Goal: Task Accomplishment & Management: Complete application form

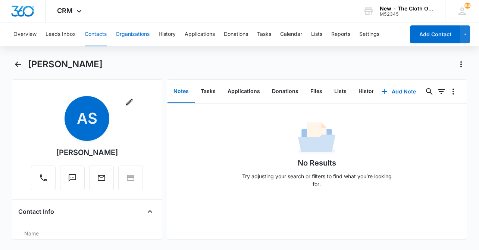
scroll to position [1686, 0]
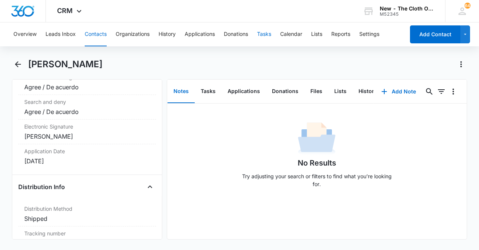
click at [267, 34] on button "Tasks" at bounding box center [264, 34] width 14 height 24
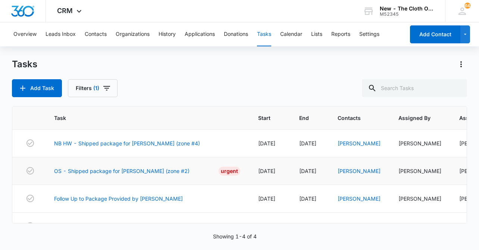
scroll to position [18, 0]
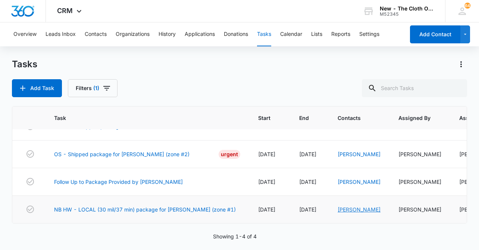
click at [342, 211] on link "Kim Marquard" at bounding box center [359, 209] width 43 height 6
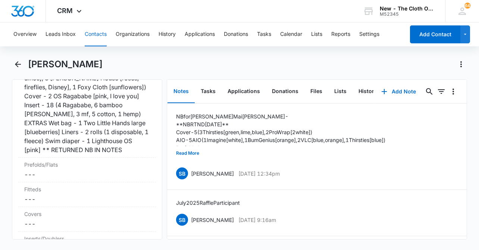
scroll to position [1976, 0]
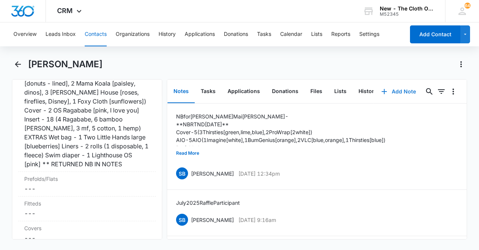
click at [403, 89] on button "Add Note" at bounding box center [399, 92] width 50 height 18
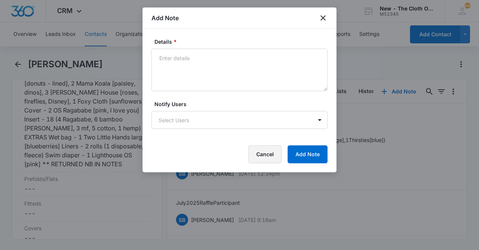
click at [262, 161] on button "Cancel" at bounding box center [265, 154] width 33 height 18
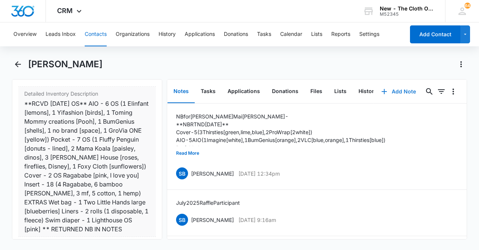
scroll to position [1912, 0]
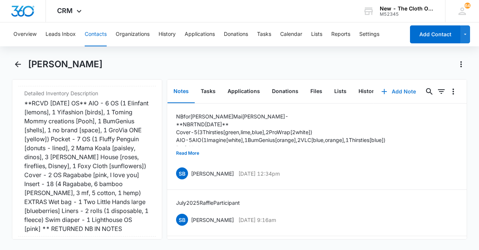
click at [401, 89] on button "Add Note" at bounding box center [399, 92] width 50 height 18
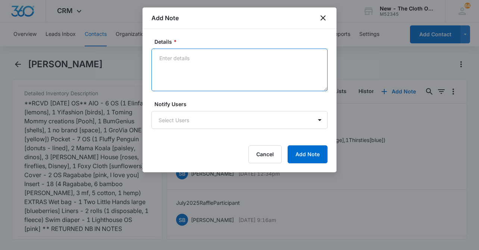
click at [193, 66] on textarea "Details *" at bounding box center [240, 70] width 176 height 43
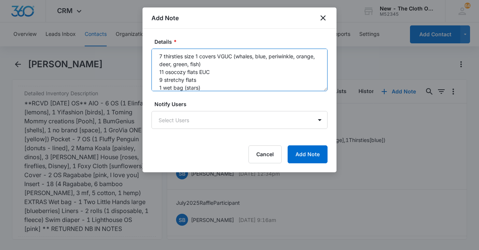
scroll to position [25, 0]
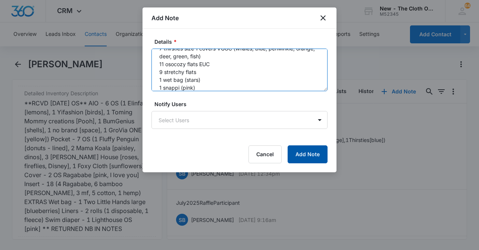
type textarea "NB 7 thirsties size 1 covers VGUC (whales, blue, periwinkle, orange, deer, gree…"
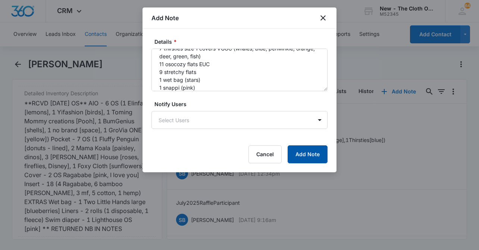
click at [311, 158] on button "Add Note" at bounding box center [308, 154] width 40 height 18
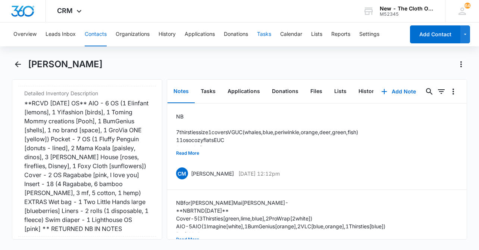
click at [266, 34] on button "Tasks" at bounding box center [264, 34] width 14 height 24
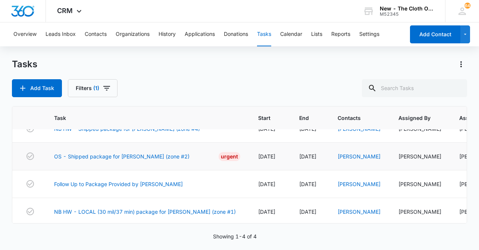
scroll to position [18, 0]
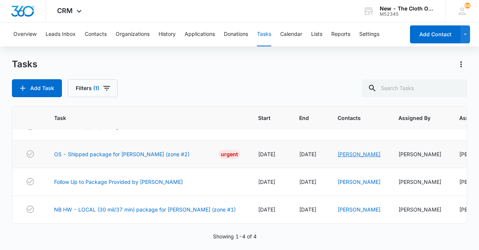
click at [338, 154] on link "[PERSON_NAME]" at bounding box center [359, 154] width 43 height 6
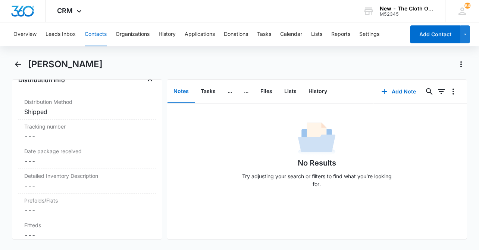
scroll to position [1822, 0]
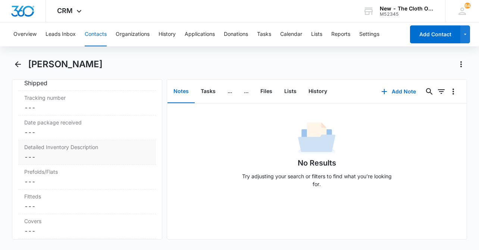
click at [55, 157] on dd "Cancel Save Changes ---" at bounding box center [87, 156] width 126 height 9
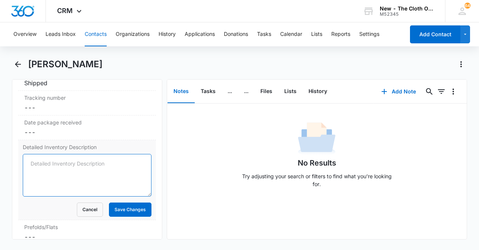
click at [46, 159] on textarea "Detailed Inventory Description" at bounding box center [87, 175] width 129 height 43
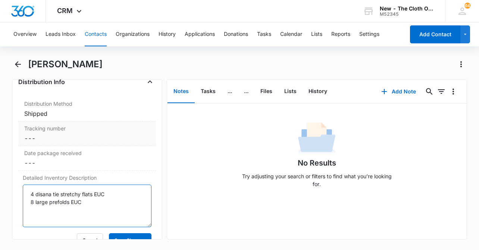
scroll to position [1806, 0]
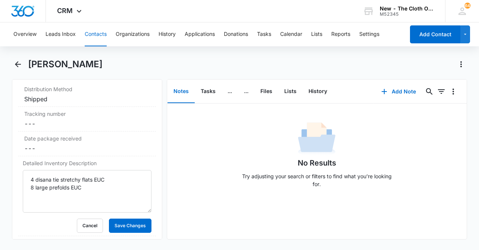
click at [94, 62] on h1 "[PERSON_NAME]" at bounding box center [65, 64] width 75 height 11
copy div "Ashley Simmons Remove"
click at [99, 187] on textarea "4 disana tie stretchy flats EUC 8 large prefolds EUC" at bounding box center [87, 191] width 129 height 43
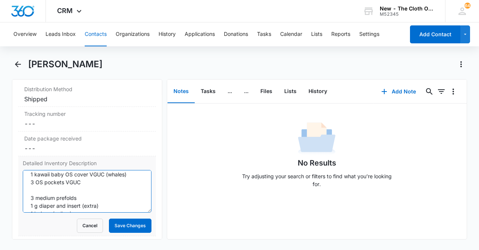
scroll to position [42, 0]
click at [92, 184] on textarea "4 disana tie stretchy flats EUC 8 large prefolds EUC 2 Thirsties large covers N…" at bounding box center [87, 191] width 129 height 43
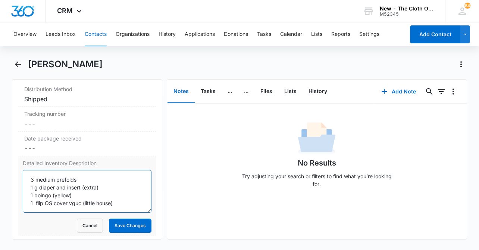
scroll to position [86, 0]
click at [94, 173] on textarea "4 disana tie stretchy flats EUC 8 large prefolds EUC 2 Thirsties large covers N…" at bounding box center [87, 191] width 129 height 43
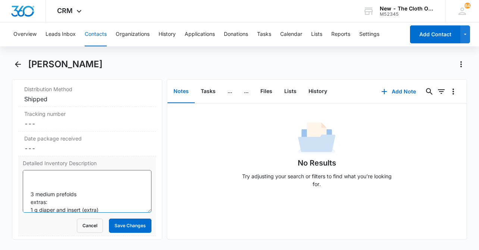
scroll to position [61, 0]
click at [41, 187] on textarea "4 disana tie stretchy flats EUC 8 large prefolds EUC 2 Thirsties large covers N…" at bounding box center [87, 191] width 129 height 43
click at [27, 204] on textarea "4 disana tie stretchy flats EUC 8 large prefolds EUC 2 Thirsties large covers N…" at bounding box center [87, 191] width 129 height 43
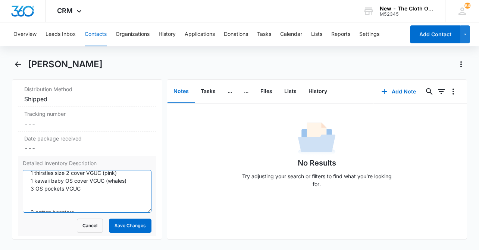
scroll to position [37, 0]
click at [34, 190] on textarea "4 disana tie stretchy flats EUC 8 large prefolds EUC 2 Thirsties large covers N…" at bounding box center [87, 191] width 129 height 43
click at [36, 189] on textarea "4 disana tie stretchy flats EUC 8 large prefolds EUC 2 Thirsties large covers N…" at bounding box center [87, 191] width 129 height 43
click at [120, 190] on textarea "4 disana tie stretchy flats EUC 8 large prefolds EUC 2 Thirsties large covers N…" at bounding box center [87, 191] width 129 height 43
click at [41, 198] on textarea "4 disana tie stretchy flats EUC 8 large prefolds EUC 2 Thirsties large covers N…" at bounding box center [87, 191] width 129 height 43
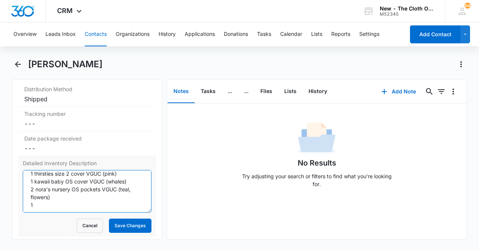
click at [37, 204] on textarea "4 disana tie stretchy flats EUC 8 large prefolds EUC 2 Thirsties large covers N…" at bounding box center [87, 191] width 129 height 43
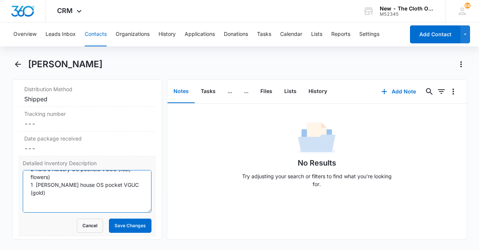
click at [40, 198] on textarea "4 disana tie stretchy flats EUC 8 large prefolds EUC 2 Thirsties large covers N…" at bounding box center [87, 191] width 129 height 43
click at [53, 207] on textarea "4 disana tie stretchy flats EUC 8 large prefolds EUC 2 Thirsties large covers N…" at bounding box center [87, 191] width 129 height 43
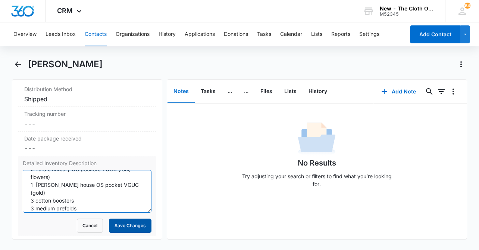
type textarea "4 disana tie stretchy flats EUC 8 large prefolds EUC 2 Thirsties large covers N…"
click at [127, 232] on button "Save Changes" at bounding box center [130, 225] width 43 height 14
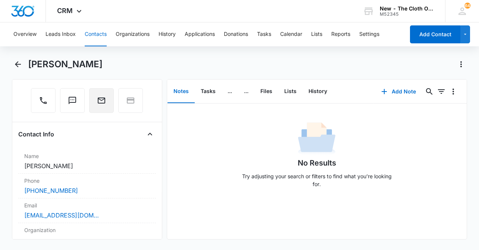
scroll to position [92, 0]
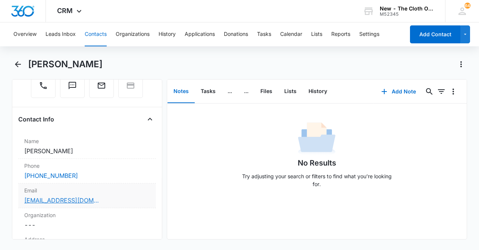
click at [97, 198] on link "[EMAIL_ADDRESS][DOMAIN_NAME]" at bounding box center [61, 200] width 75 height 9
click at [118, 201] on div "[EMAIL_ADDRESS][DOMAIN_NAME]" at bounding box center [87, 200] width 126 height 9
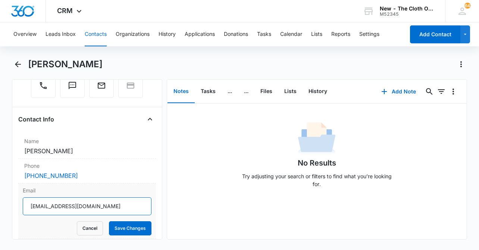
click at [112, 203] on input "[EMAIL_ADDRESS][DOMAIN_NAME]" at bounding box center [87, 206] width 129 height 18
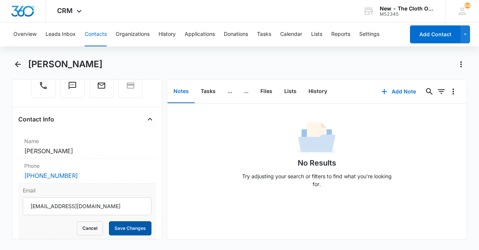
click at [136, 228] on button "Save Changes" at bounding box center [130, 228] width 43 height 14
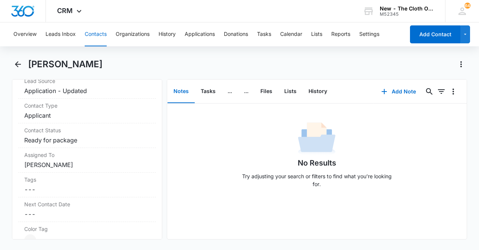
scroll to position [310, 0]
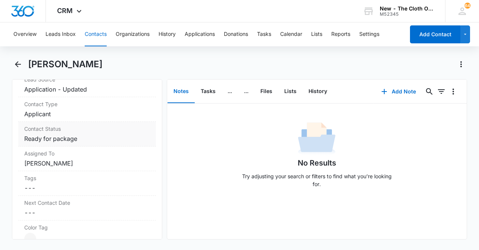
click at [107, 146] on div "Contact Status Cancel Save Changes Ready for package" at bounding box center [87, 134] width 138 height 25
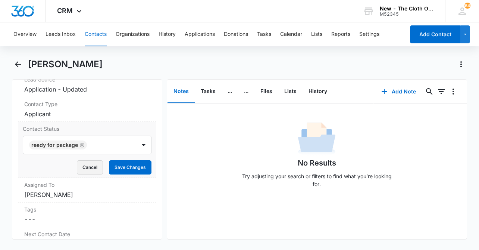
click at [79, 174] on button "Cancel" at bounding box center [90, 167] width 26 height 14
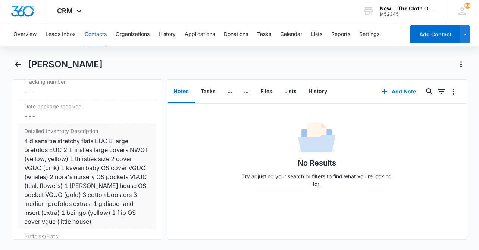
scroll to position [1912, 0]
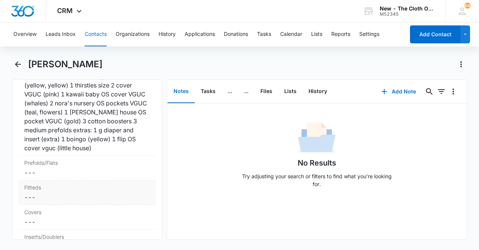
click at [62, 180] on div "Fitteds Cancel Save Changes ---" at bounding box center [87, 192] width 138 height 25
click at [55, 176] on dd "Cancel Save Changes ---" at bounding box center [87, 172] width 126 height 9
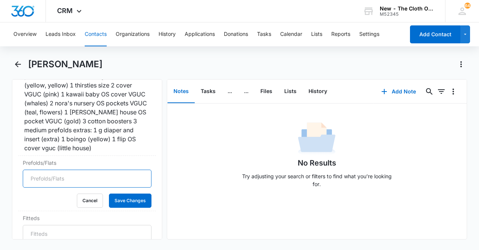
click at [55, 176] on input "Prefolds/Flats" at bounding box center [87, 179] width 129 height 18
type input "15"
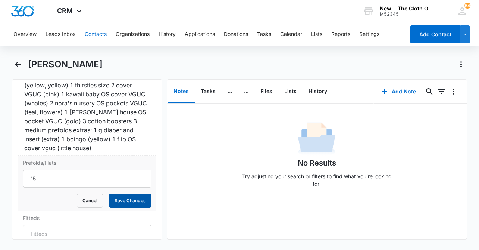
click at [128, 202] on button "Save Changes" at bounding box center [130, 200] width 43 height 14
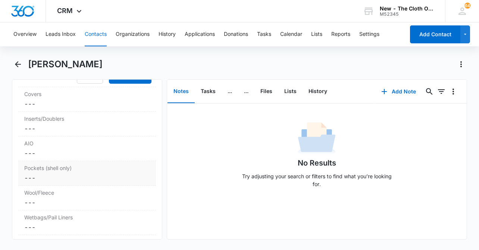
scroll to position [2060, 0]
click at [48, 181] on dd "Cancel Save Changes ---" at bounding box center [87, 177] width 126 height 9
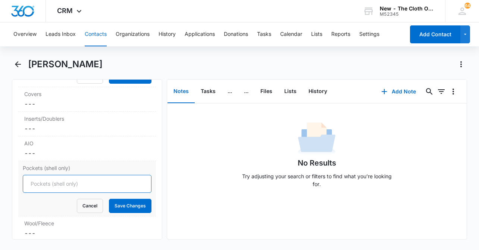
click at [43, 183] on input "Pockets (shell only)" at bounding box center [87, 184] width 129 height 18
type input "3"
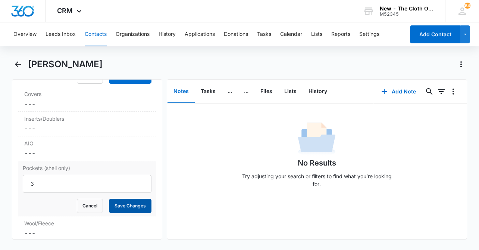
click at [114, 203] on button "Save Changes" at bounding box center [130, 206] width 43 height 14
click at [66, 129] on dd "Cancel Save Changes ---" at bounding box center [87, 128] width 126 height 9
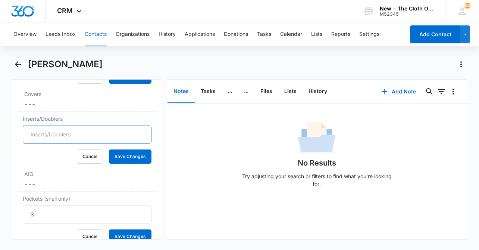
click at [59, 133] on input "Inserts/Doublers" at bounding box center [87, 134] width 129 height 18
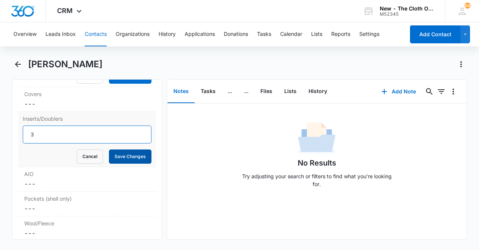
type input "3"
click at [127, 160] on button "Save Changes" at bounding box center [130, 156] width 43 height 14
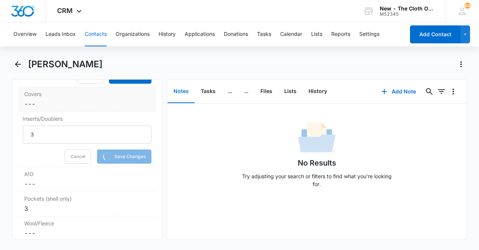
click at [63, 107] on dd "Cancel Save Changes ---" at bounding box center [87, 103] width 126 height 9
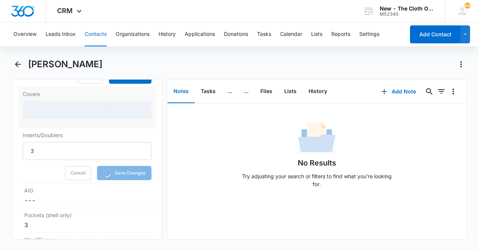
click at [55, 107] on div at bounding box center [87, 110] width 129 height 18
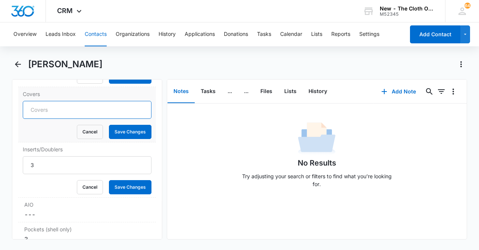
click at [55, 107] on input "Covers" at bounding box center [87, 110] width 129 height 18
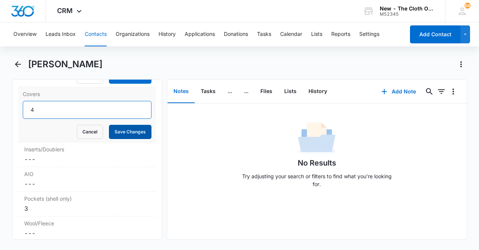
type input "4"
click at [119, 125] on button "Save Changes" at bounding box center [130, 132] width 43 height 14
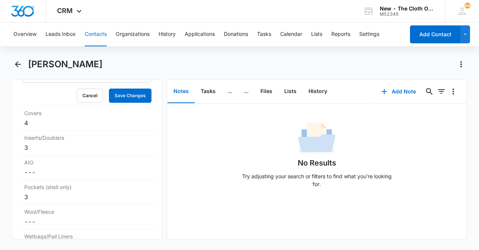
scroll to position [2037, 0]
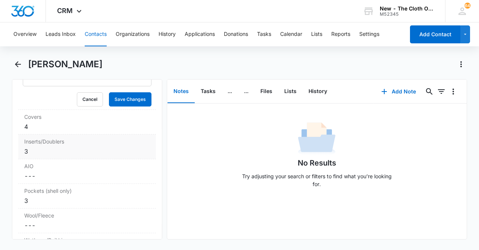
click at [66, 155] on div "3" at bounding box center [87, 151] width 126 height 9
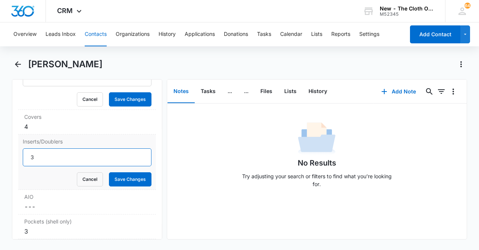
click at [60, 156] on input "3" at bounding box center [87, 157] width 129 height 18
type input "4"
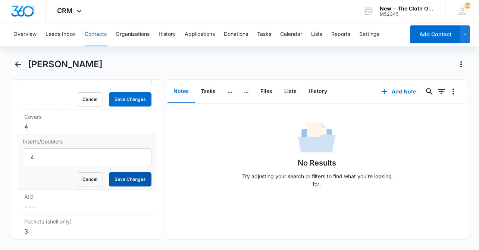
click at [143, 183] on button "Save Changes" at bounding box center [130, 179] width 43 height 14
click at [65, 128] on div "4" at bounding box center [87, 126] width 126 height 9
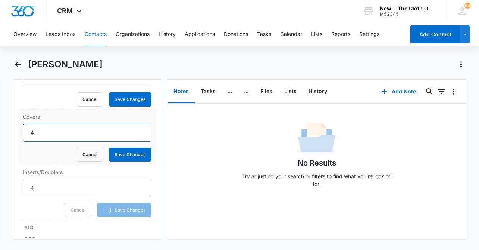
click at [50, 130] on input "4" at bounding box center [87, 133] width 129 height 18
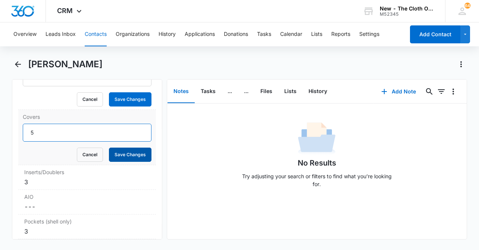
type input "5"
click at [119, 151] on button "Save Changes" at bounding box center [130, 155] width 43 height 14
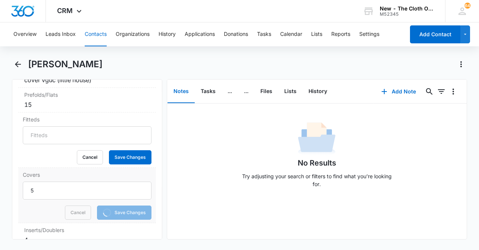
scroll to position [1927, 0]
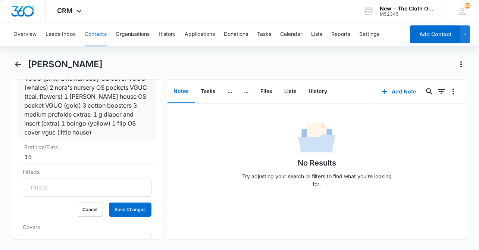
click at [104, 136] on div "4 disana tie stretchy flats EUC 8 large prefolds EUC 2 Thirsties large covers N…" at bounding box center [87, 92] width 126 height 90
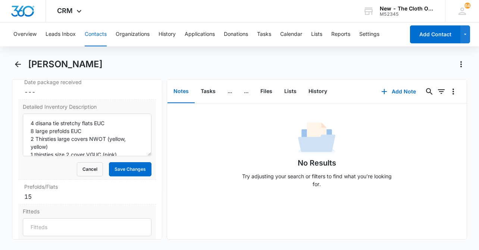
scroll to position [1857, 0]
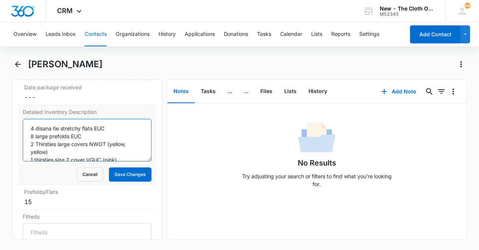
click at [98, 127] on textarea "4 disana tie stretchy flats EUC 8 large prefolds EUC 2 Thirsties large covers N…" at bounding box center [87, 140] width 129 height 43
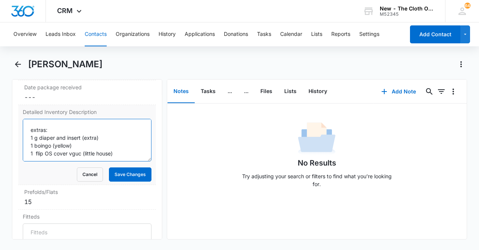
scroll to position [102, 0]
click at [118, 147] on textarea "4 disana tie stretchy flats EUC 8 large prefolds EUC 2 Thirsties large covers N…" at bounding box center [87, 140] width 129 height 43
type textarea "4 disana tie stretchy flats EUC 8 large prefolds EUC 2 Thirsties large covers N…"
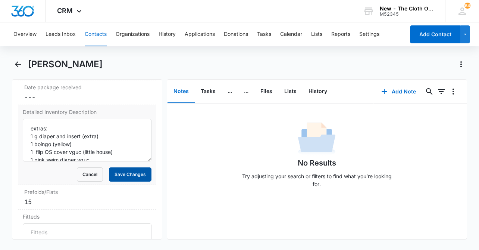
click at [139, 177] on button "Save Changes" at bounding box center [130, 174] width 43 height 14
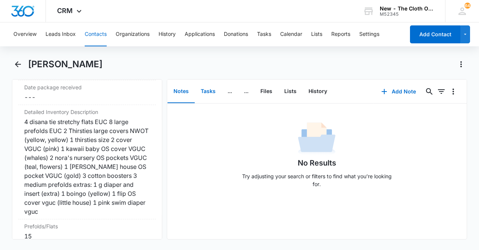
click at [203, 89] on button "Tasks" at bounding box center [208, 91] width 27 height 23
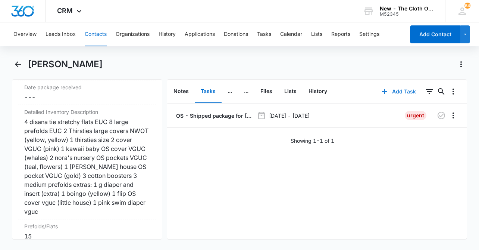
click at [402, 90] on button "Add Task" at bounding box center [399, 92] width 49 height 18
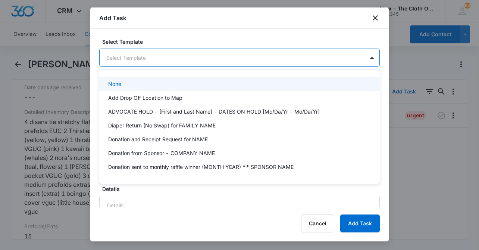
click at [221, 60] on body "CRM Apps Reputation CRM Email Social Ads Intelligence Brand Settings New - The …" at bounding box center [239, 125] width 479 height 250
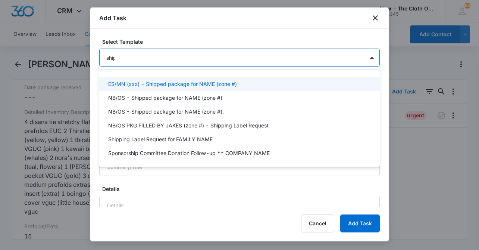
type input "shipp"
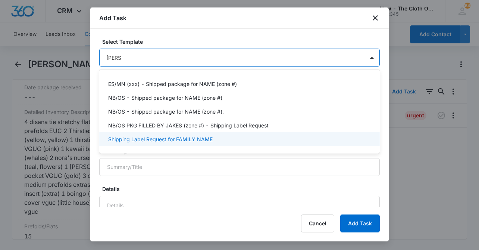
click at [172, 139] on p "Shipping Label Request for FAMILY NAME" at bounding box center [160, 139] width 105 height 8
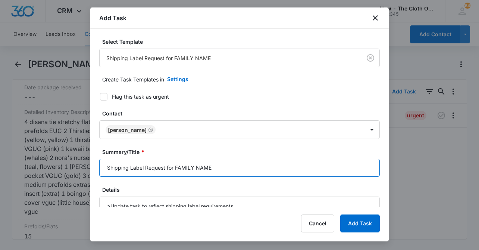
drag, startPoint x: 213, startPoint y: 171, endPoint x: 175, endPoint y: 169, distance: 38.1
click at [175, 169] on input "Shipping Label Request for FAMILY NAME" at bounding box center [239, 168] width 281 height 18
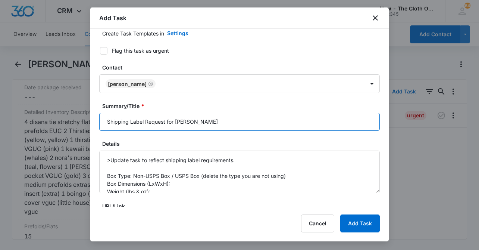
scroll to position [70, 0]
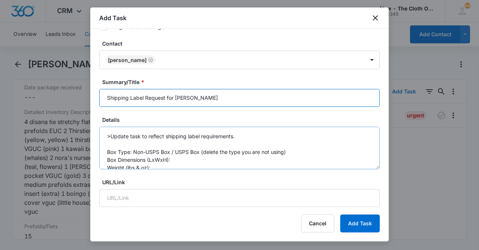
type input "Shipping Label Request for Simmons"
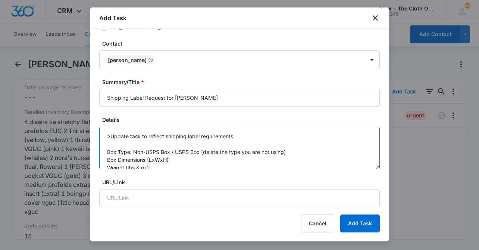
drag, startPoint x: 200, startPoint y: 153, endPoint x: 180, endPoint y: 153, distance: 20.2
click at [180, 153] on textarea ">Update task to reflect shipping label requirements. Box Type: Non-USPS Box / U…" at bounding box center [239, 148] width 281 height 43
click at [192, 159] on textarea ">Update task to reflect shipping label requirements. Box Type: Non-USPS Box / (…" at bounding box center [239, 148] width 281 height 43
paste textarea "12 x 10 x 8"
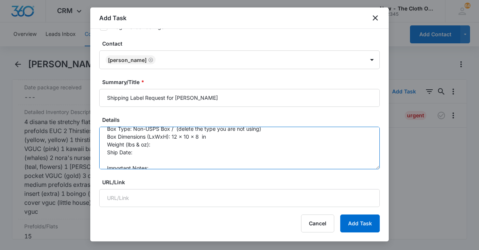
click at [178, 141] on textarea ">Update task to reflect shipping label requirements. Box Type: Non-USPS Box / (…" at bounding box center [239, 148] width 281 height 43
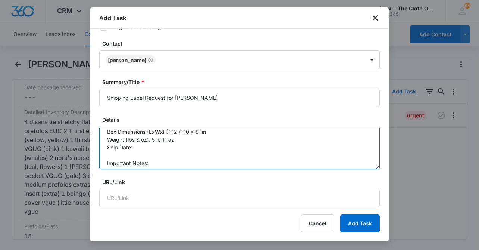
click at [158, 151] on textarea ">Update task to reflect shipping label requirements. Box Type: Non-USPS Box / (…" at bounding box center [239, 148] width 281 height 43
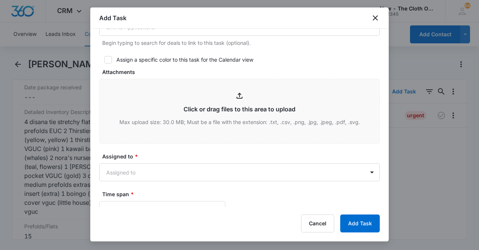
scroll to position [333, 0]
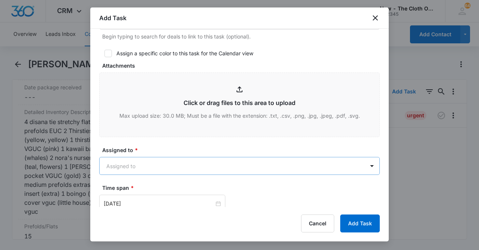
type textarea ">Update task to reflect shipping label requirements. Box Type: Non-USPS Box / (…"
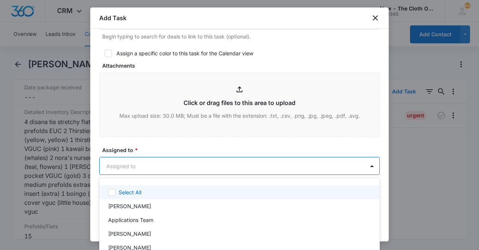
click at [174, 167] on body "CRM Apps Reputation CRM Email Social Ads Intelligence Brand Settings New - The …" at bounding box center [239, 125] width 479 height 250
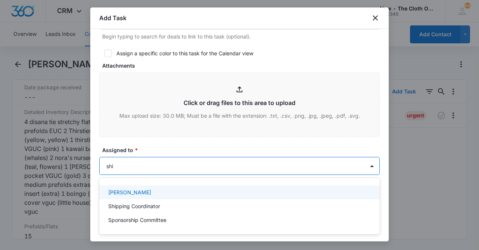
type input "ship"
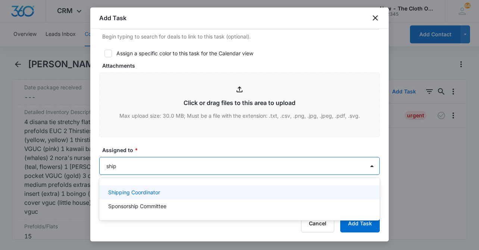
click at [143, 195] on p "Shipping Coordinator" at bounding box center [134, 192] width 52 height 8
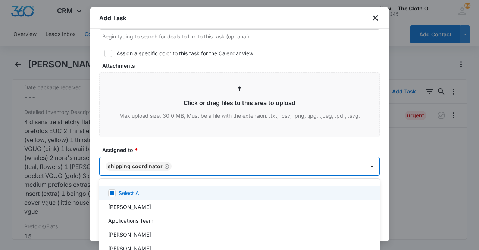
click at [102, 141] on div at bounding box center [239, 125] width 479 height 250
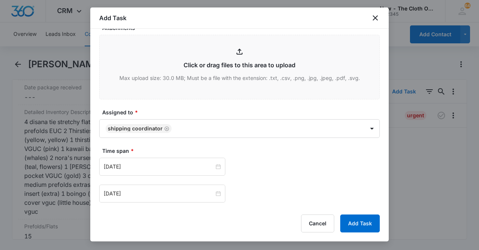
scroll to position [409, 0]
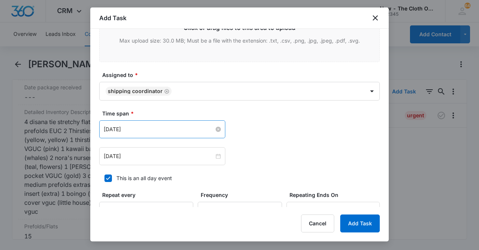
click at [146, 128] on input "Sep 26, 2024" at bounding box center [159, 129] width 111 height 8
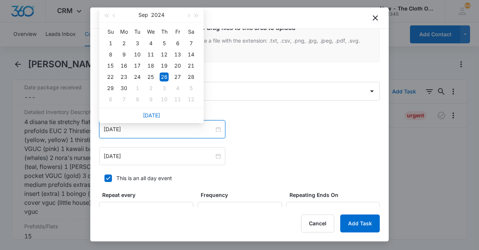
click at [156, 118] on div "Today" at bounding box center [151, 115] width 105 height 15
click at [156, 116] on link "Today" at bounding box center [151, 115] width 17 height 6
type input "[DATE]"
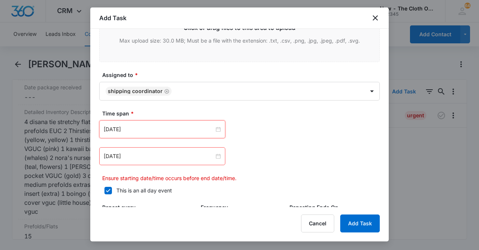
click at [144, 161] on div "Sep 27, 2024" at bounding box center [162, 156] width 126 height 18
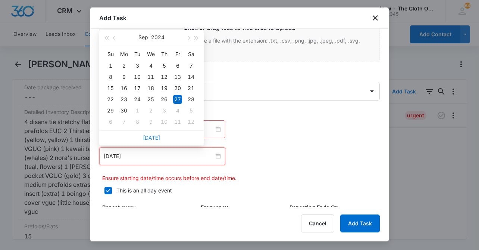
click at [156, 139] on link "Today" at bounding box center [151, 137] width 17 height 6
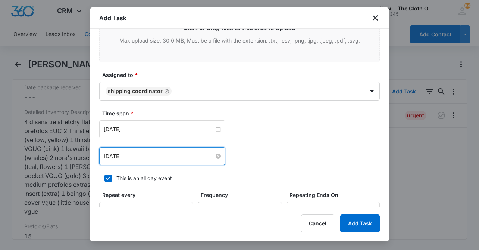
click at [149, 156] on input "[DATE]" at bounding box center [159, 156] width 111 height 8
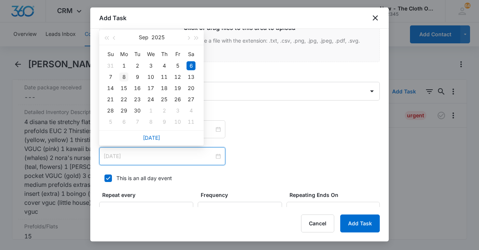
type input "Sep 8, 2025"
click at [124, 73] on div "8" at bounding box center [123, 76] width 9 height 9
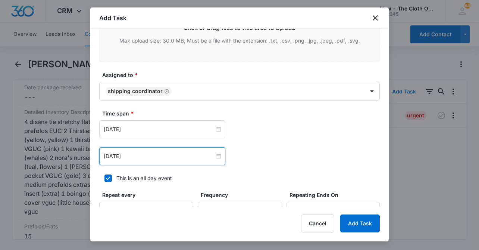
click at [369, 233] on div "Add Task Select Template Shipping Label Request for FAMILY NAME Create Task Tem…" at bounding box center [239, 124] width 299 height 234
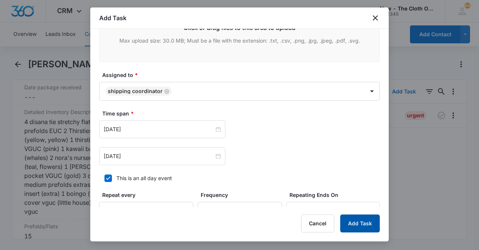
click at [370, 226] on button "Add Task" at bounding box center [361, 223] width 40 height 18
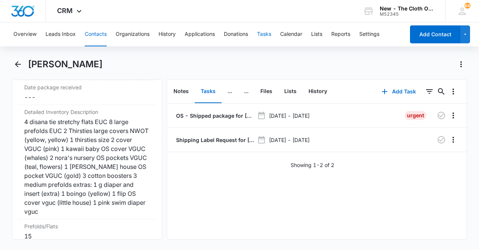
click at [265, 27] on button "Tasks" at bounding box center [264, 34] width 14 height 24
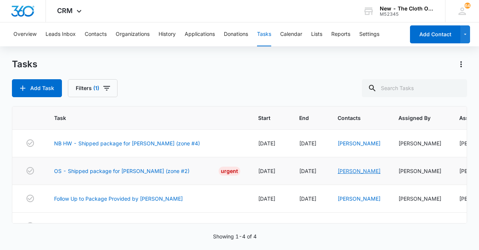
click at [348, 169] on link "[PERSON_NAME]" at bounding box center [359, 171] width 43 height 6
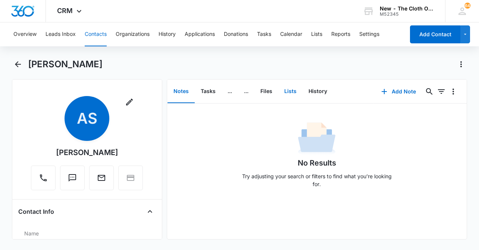
click at [284, 90] on button "Lists" at bounding box center [291, 91] width 24 height 23
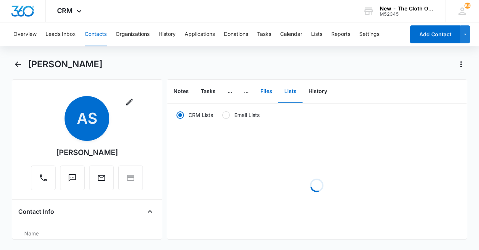
click at [270, 90] on button "Files" at bounding box center [267, 91] width 24 height 23
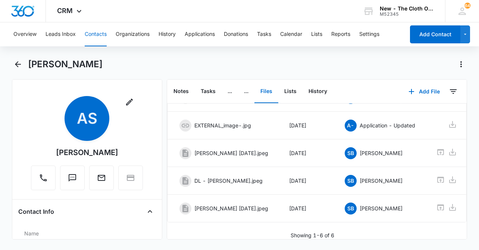
scroll to position [96, 0]
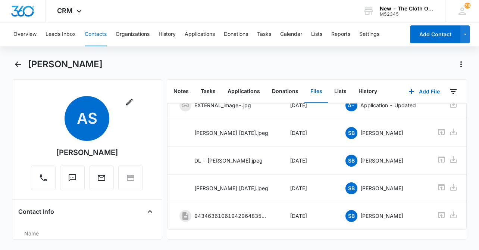
scroll to position [123, 0]
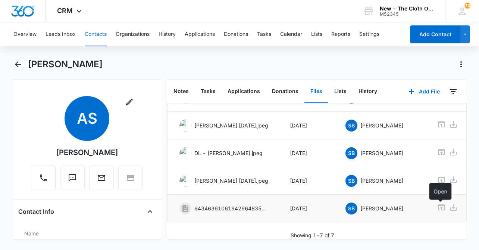
click at [443, 207] on icon at bounding box center [441, 207] width 9 height 9
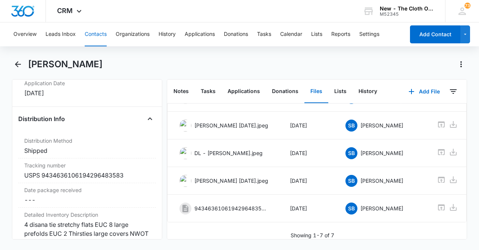
scroll to position [1756, 0]
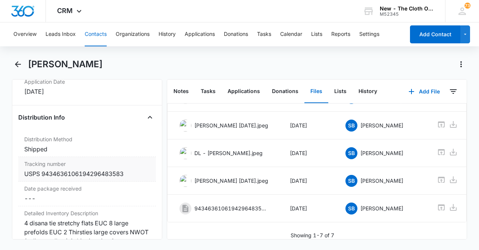
click at [132, 179] on div "Tracking number Cancel Save Changes USPS 9434636106194296483583" at bounding box center [87, 169] width 138 height 25
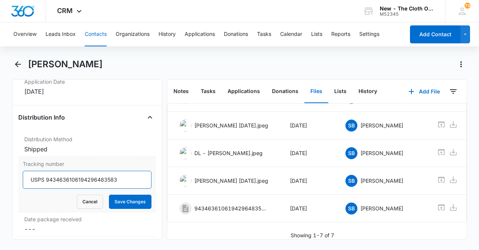
drag, startPoint x: 136, startPoint y: 176, endPoint x: 44, endPoint y: 175, distance: 91.5
click at [44, 175] on input "USPS 9434636106194296483583" at bounding box center [87, 180] width 129 height 18
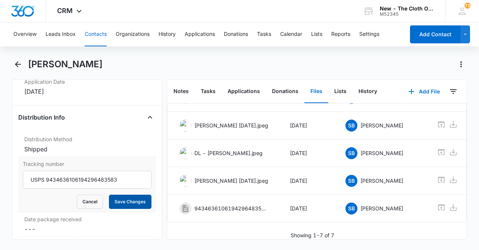
click at [137, 202] on button "Save Changes" at bounding box center [130, 202] width 43 height 14
